Goal: Task Accomplishment & Management: Manage account settings

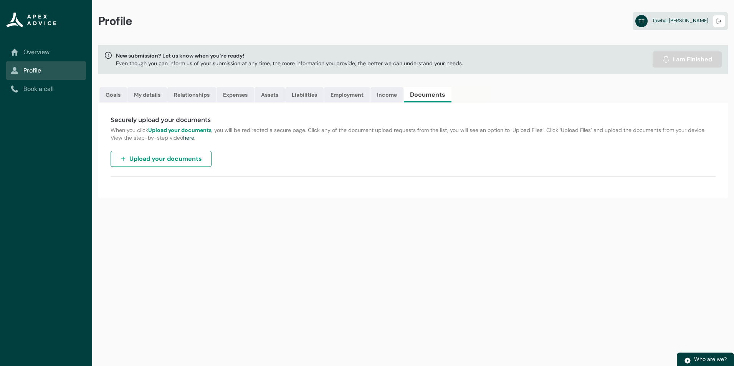
drag, startPoint x: 0, startPoint y: 0, endPoint x: 36, endPoint y: 53, distance: 63.5
click at [36, 53] on link "Overview" at bounding box center [46, 52] width 71 height 9
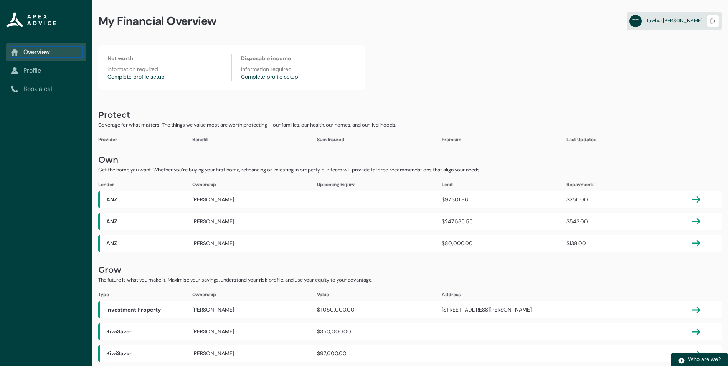
scroll to position [1, 0]
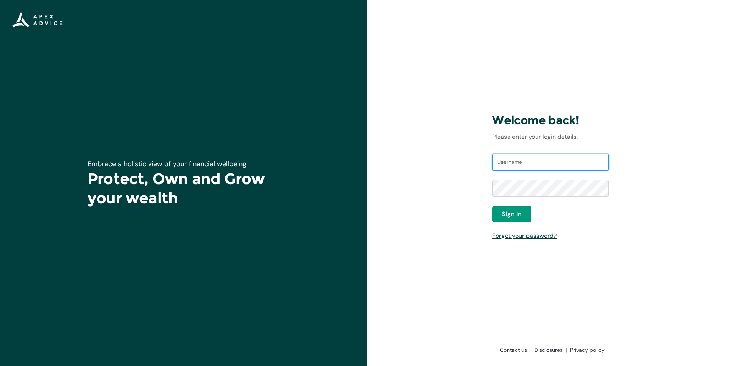
click at [517, 164] on input "Username" at bounding box center [550, 162] width 117 height 17
type input "[EMAIL_ADDRESS][DOMAIN_NAME]"
click at [512, 214] on span "Sign in" at bounding box center [512, 214] width 20 height 9
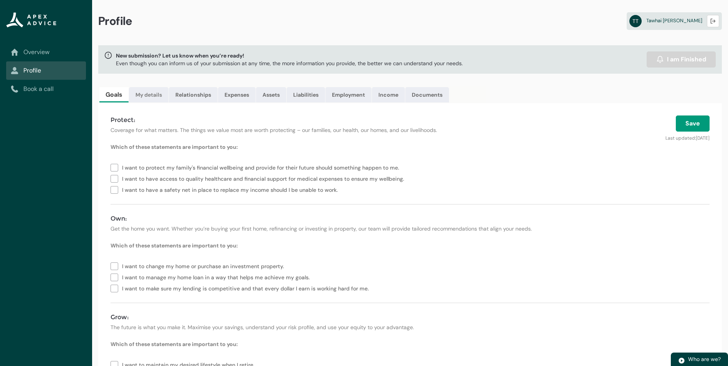
click at [159, 99] on link "My details" at bounding box center [149, 94] width 40 height 15
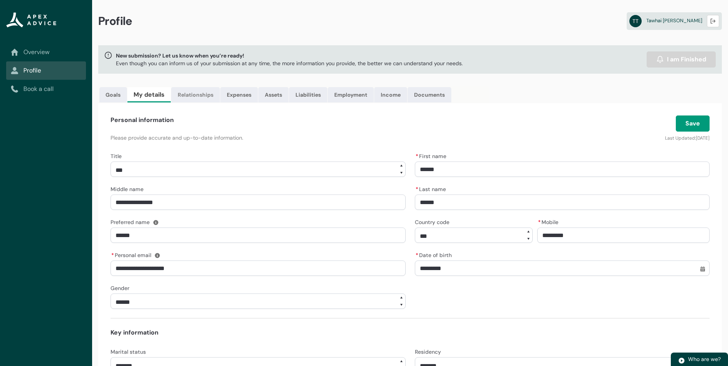
click at [198, 96] on link "Relationships" at bounding box center [195, 94] width 49 height 15
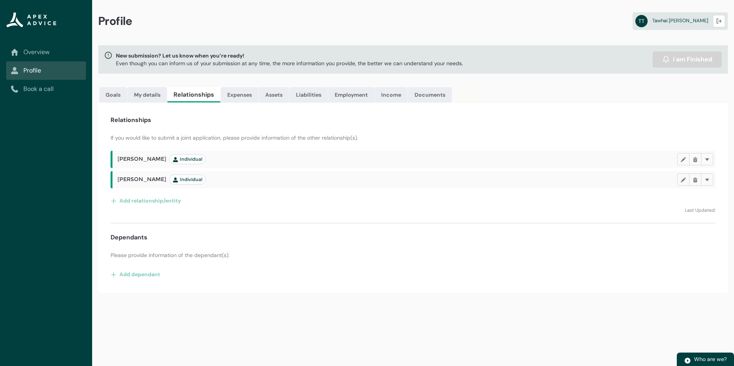
click at [35, 50] on link "Overview" at bounding box center [46, 52] width 71 height 9
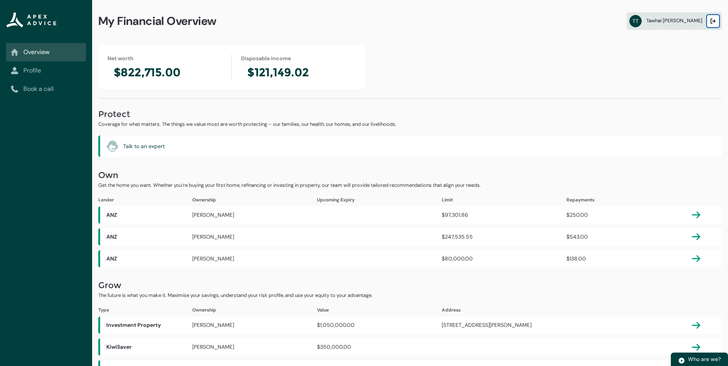
click at [713, 19] on lightning-primitive-icon "button" at bounding box center [712, 21] width 5 height 6
